Goal: Information Seeking & Learning: Learn about a topic

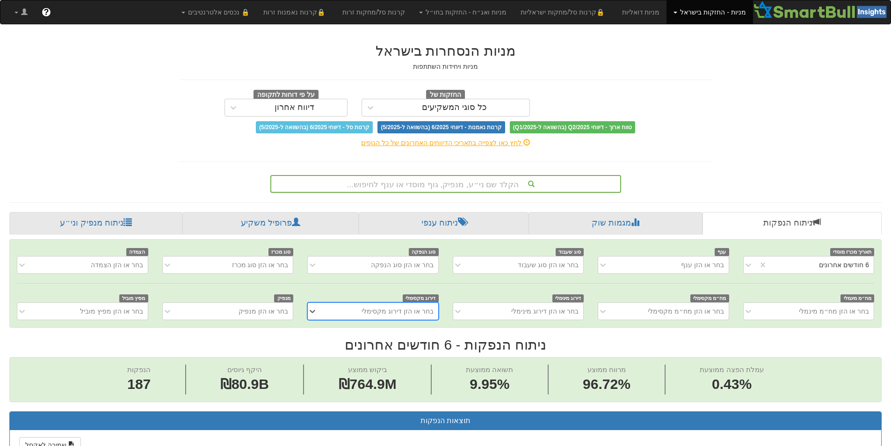
click at [536, 185] on div "הקלד שם ני״ע, מנפיק, גוף מוסדי או ענף לחיפוש..." at bounding box center [445, 184] width 349 height 16
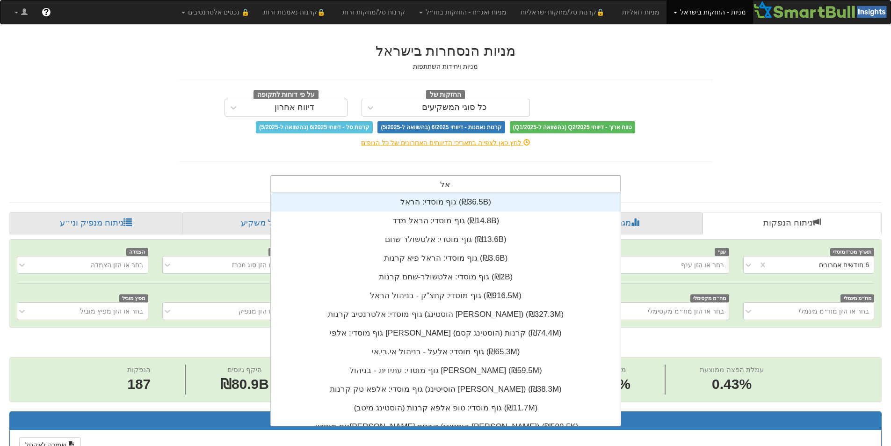
scroll to position [37, 0]
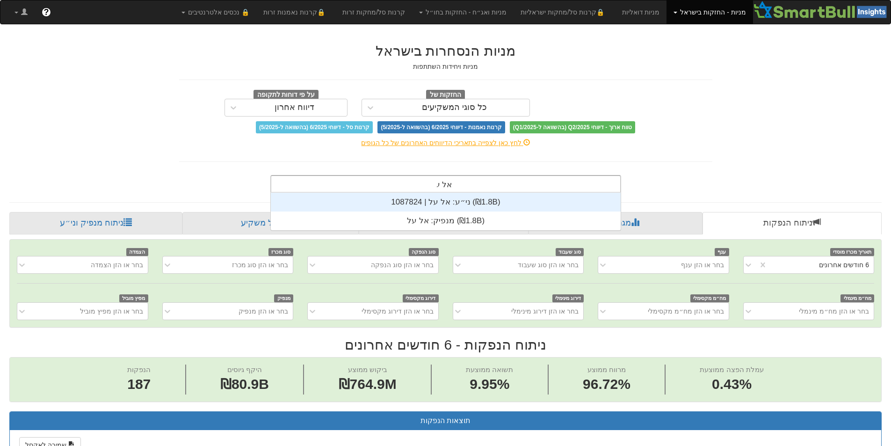
type input "אל על"
click at [519, 203] on div "ני״ע: ‏אל על | 1087824 ‎(₪1.8B)‎" at bounding box center [446, 202] width 350 height 19
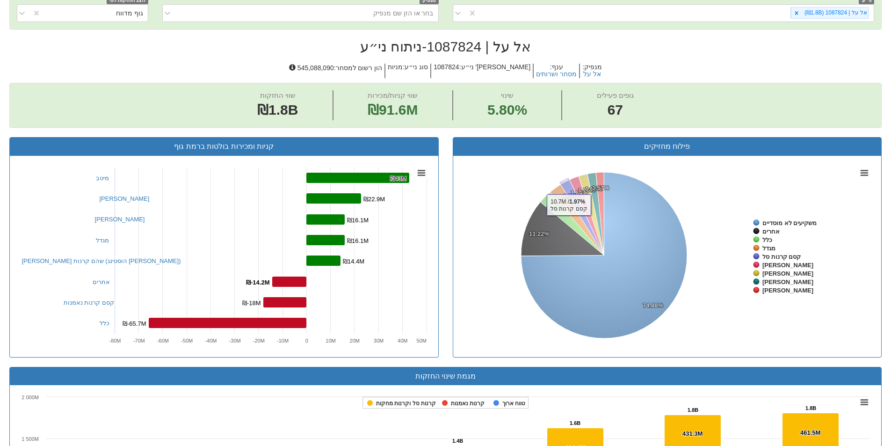
scroll to position [65, 0]
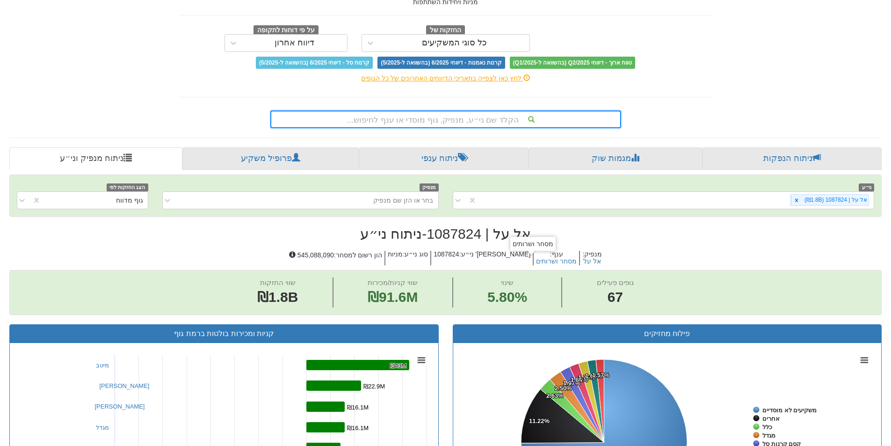
click at [533, 118] on div "הקלד שם ני״ע, מנפיק, גוף מוסדי או ענף לחיפוש..." at bounding box center [445, 119] width 349 height 16
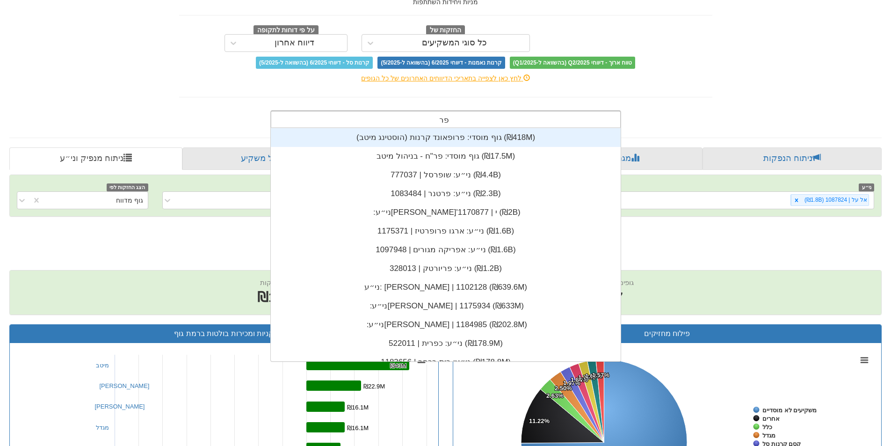
scroll to position [37, 0]
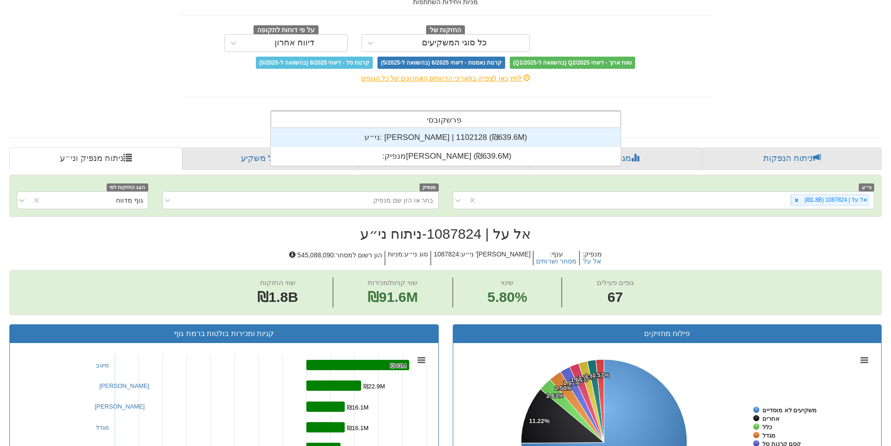
type input "[PERSON_NAME]"
click at [532, 135] on div "ני״ע: [PERSON_NAME] | 1102128 ‎(₪639.6M)‎" at bounding box center [446, 137] width 350 height 19
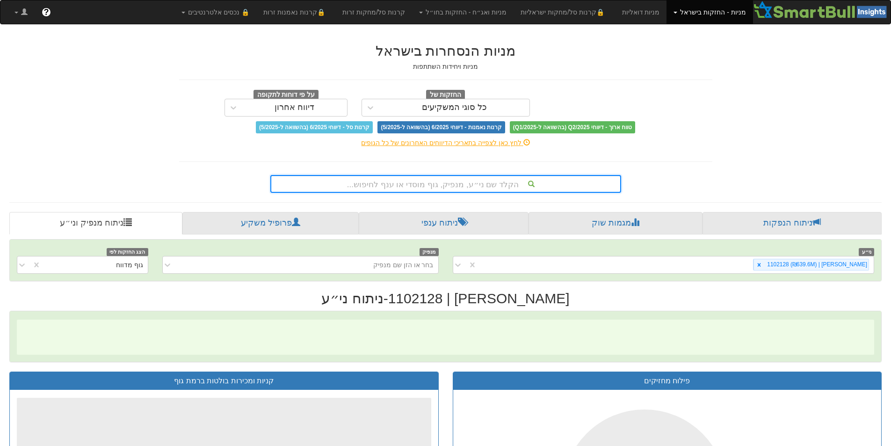
click at [485, 184] on div "הקלד שם ני״ע, מנפיק, גוף מוסדי או ענף לחיפוש..." at bounding box center [445, 184] width 349 height 16
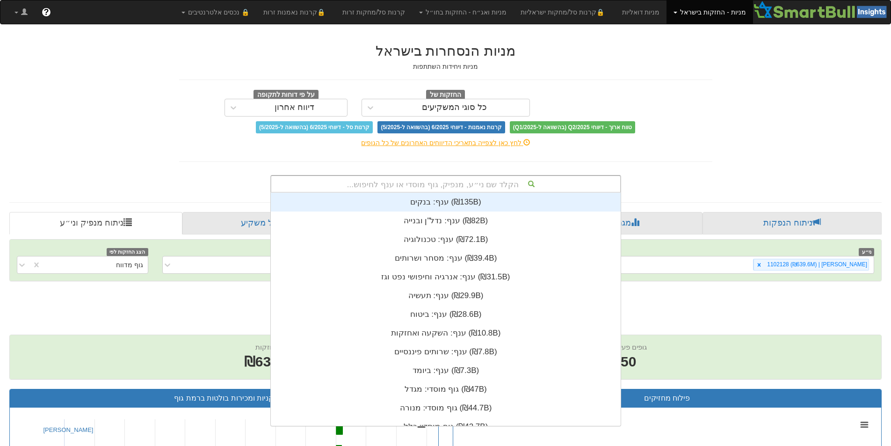
scroll to position [7, 0]
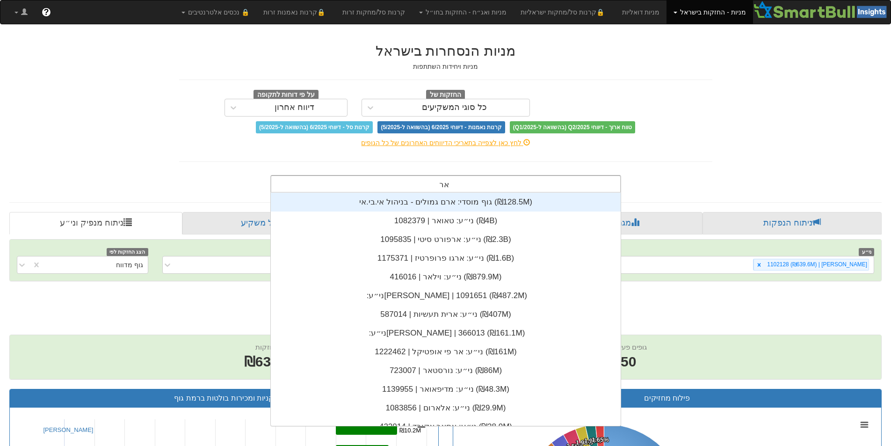
type input "[PERSON_NAME]"
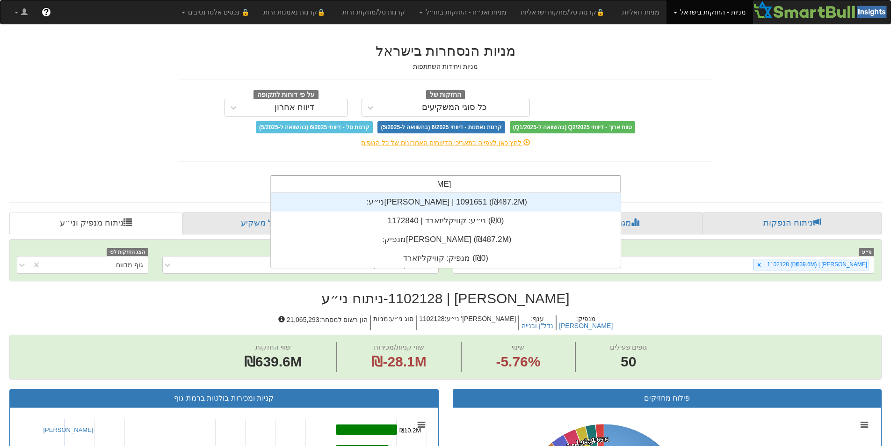
click at [463, 200] on div "ני״ע: ‏[PERSON_NAME] | 1091651 ‎(₪487.2M)‎" at bounding box center [446, 202] width 350 height 19
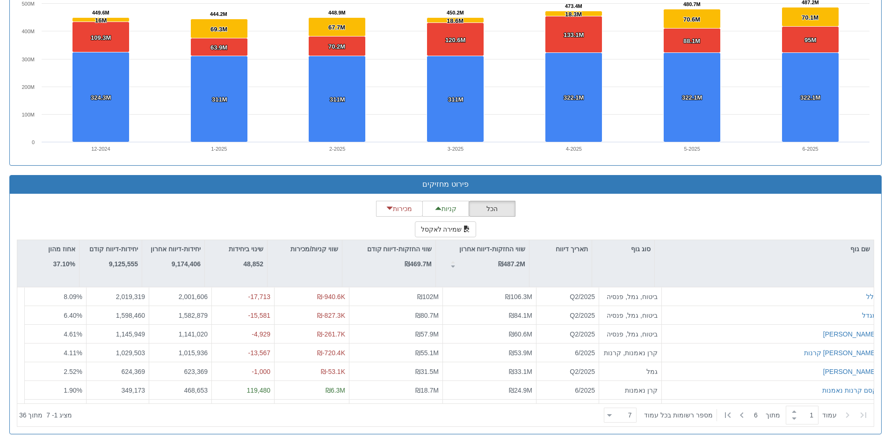
scroll to position [233, 0]
